Goal: Task Accomplishment & Management: Use online tool/utility

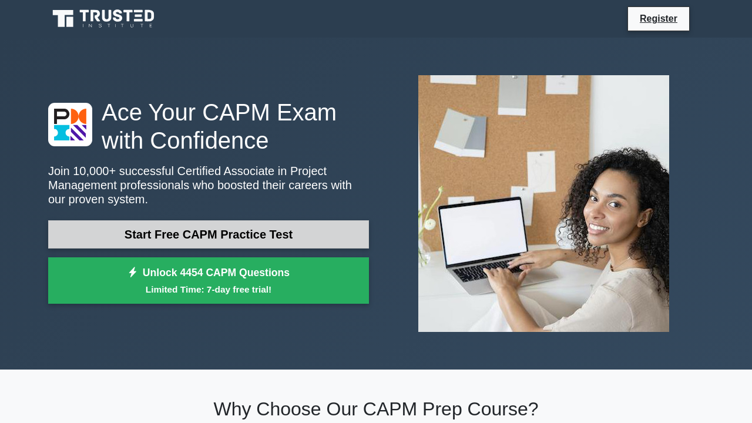
click at [286, 230] on link "Start Free CAPM Practice Test" at bounding box center [208, 234] width 321 height 28
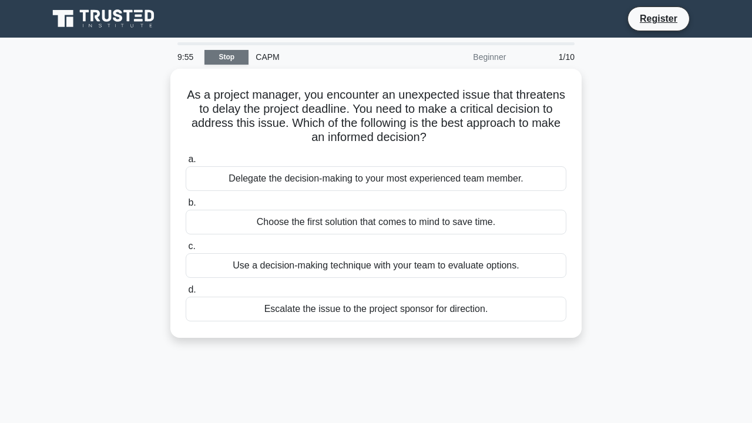
click at [236, 59] on link "Stop" at bounding box center [226, 57] width 44 height 15
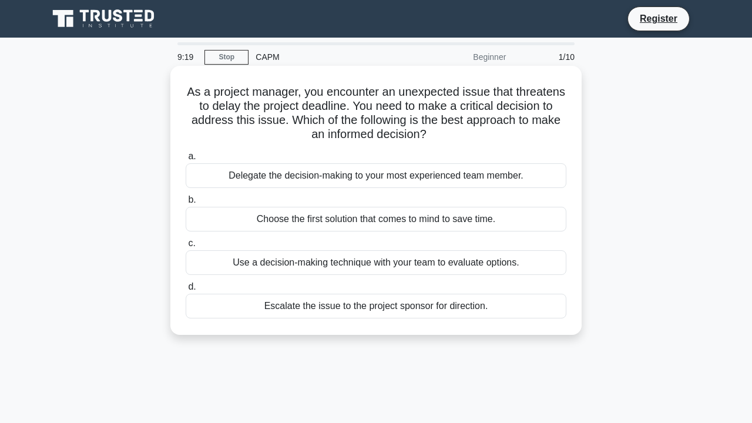
click at [351, 304] on div "Escalate the issue to the project sponsor for direction." at bounding box center [376, 306] width 381 height 25
click at [186, 291] on input "d. Escalate the issue to the project sponsor for direction." at bounding box center [186, 287] width 0 height 8
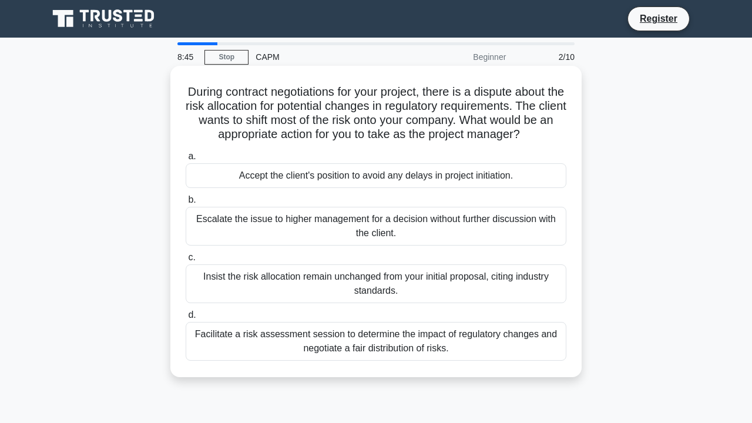
click at [319, 222] on div "Escalate the issue to higher management for a decision without further discussi…" at bounding box center [376, 226] width 381 height 39
click at [186, 204] on input "b. Escalate the issue to higher management for a decision without further discu…" at bounding box center [186, 200] width 0 height 8
